Goal: Task Accomplishment & Management: Manage account settings

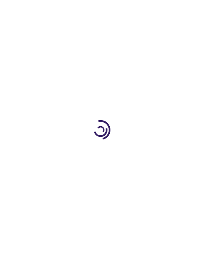
scroll to position [0, 0]
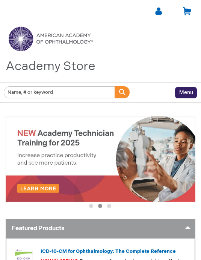
click at [160, 11] on link at bounding box center [158, 10] width 9 height 9
click at [139, 23] on link "[PERSON_NAME]" at bounding box center [127, 26] width 68 height 15
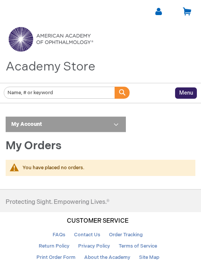
click at [191, 90] on span "Menu" at bounding box center [186, 93] width 14 height 6
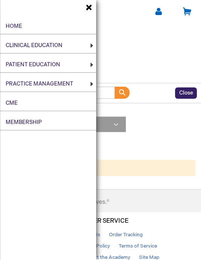
click at [82, 42] on li "Clinical Education All Clinical Education Product Line BCSC® (Basic and Clinica…" at bounding box center [48, 45] width 96 height 15
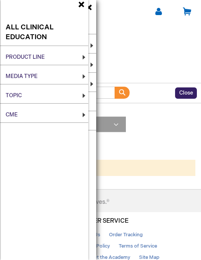
click at [168, 134] on div "My Account My Account My Orders My Renewals My Online Products My Wish List My …" at bounding box center [101, 147] width 190 height 63
click at [83, 52] on li "Product Line BCSC® (Basic and Clinical Science Course) Clinical Webinar Technic…" at bounding box center [44, 57] width 88 height 15
